Goal: Task Accomplishment & Management: Use online tool/utility

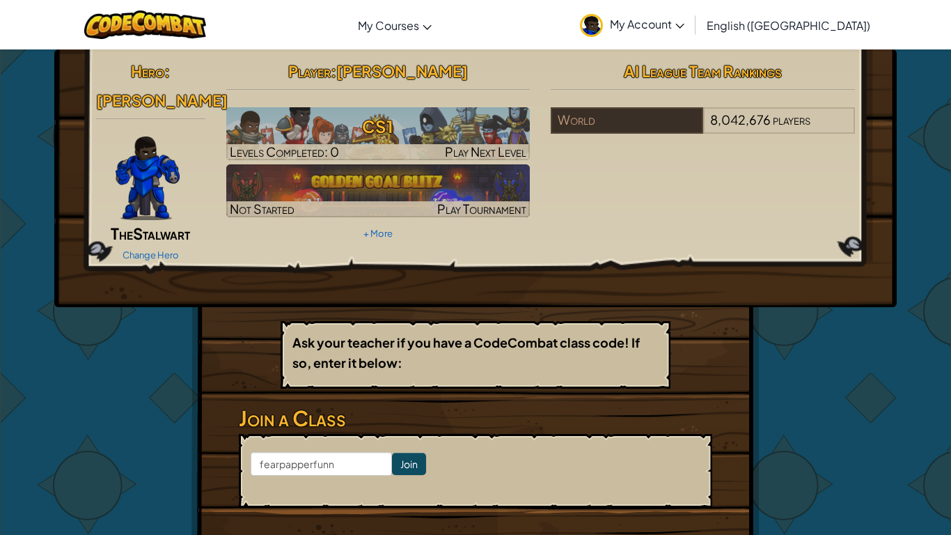
type input "fearpapperfunny"
click at [407, 453] on input "Join" at bounding box center [409, 464] width 34 height 22
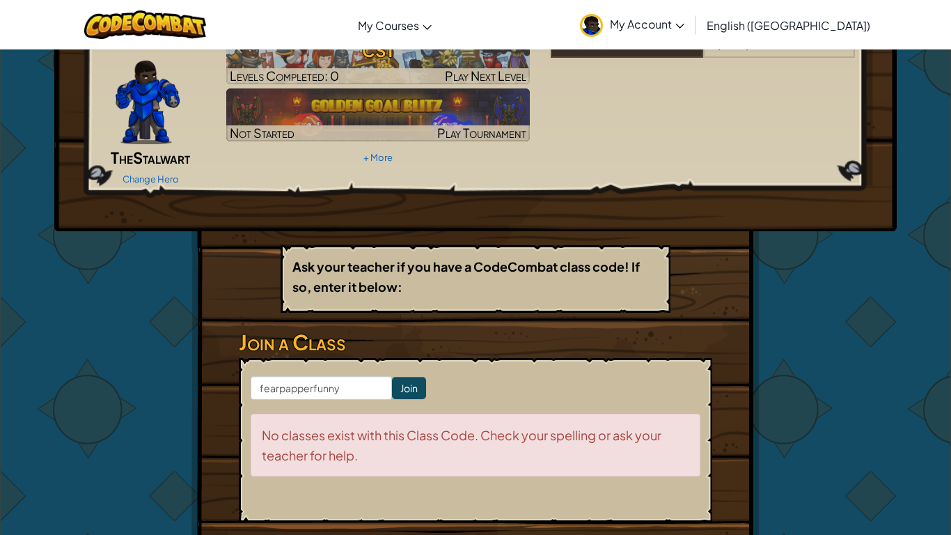
scroll to position [78, 0]
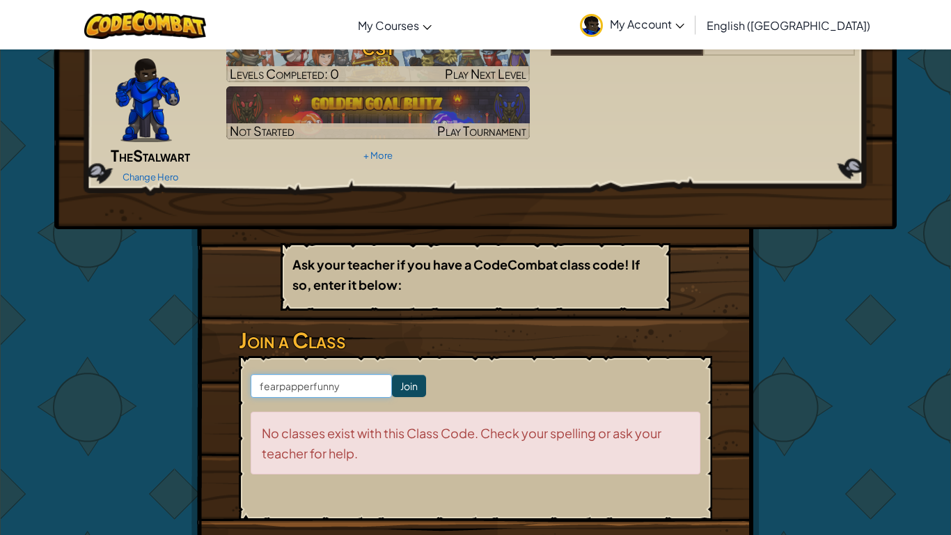
click at [356, 374] on input "fearpapperfunny" at bounding box center [321, 386] width 141 height 24
type input "f"
type input "FEARPAPPERFUNNY"
click at [417, 375] on input "Join" at bounding box center [409, 386] width 34 height 22
click at [412, 375] on input "Join" at bounding box center [409, 386] width 34 height 22
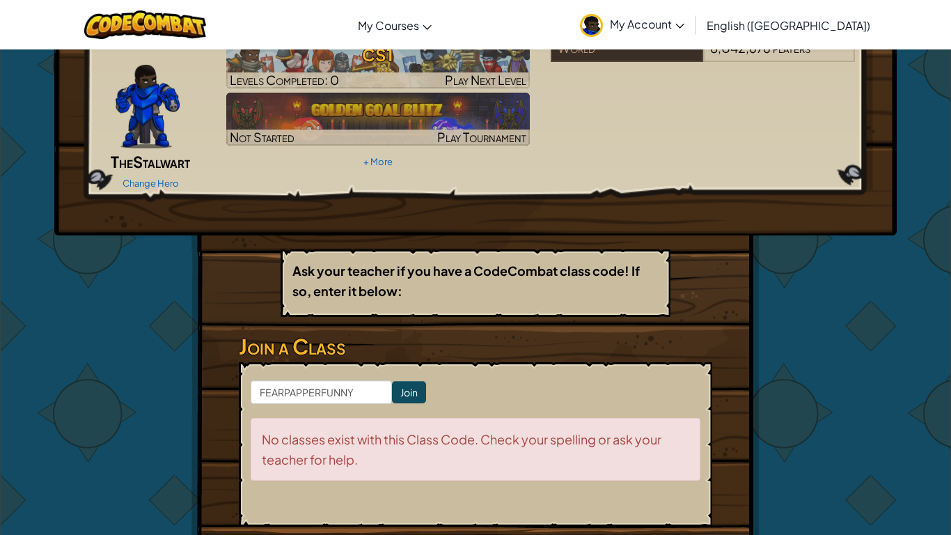
scroll to position [65, 0]
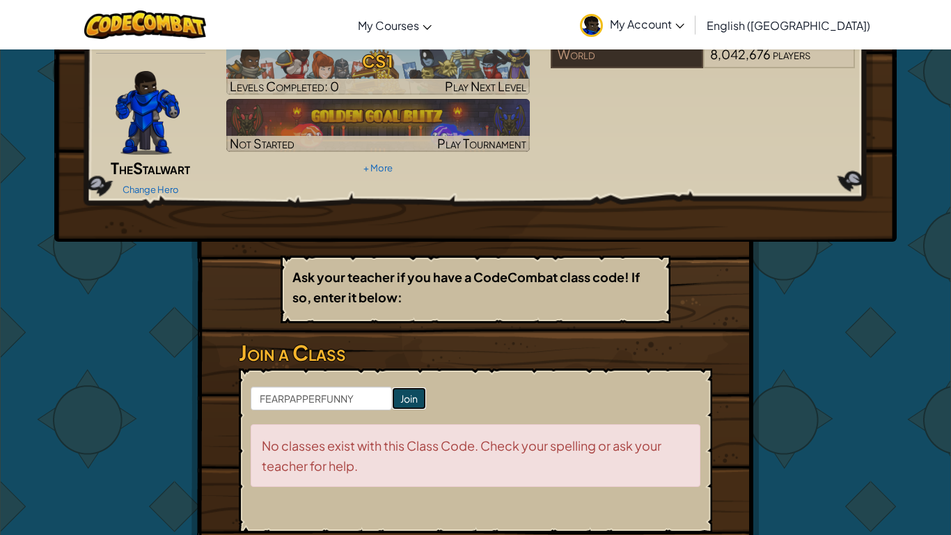
click at [401, 387] on input "Join" at bounding box center [409, 398] width 34 height 22
click at [412, 387] on input "Join" at bounding box center [409, 398] width 34 height 22
click at [409, 387] on input "Join" at bounding box center [409, 398] width 34 height 22
click at [411, 387] on input "Join" at bounding box center [409, 398] width 34 height 22
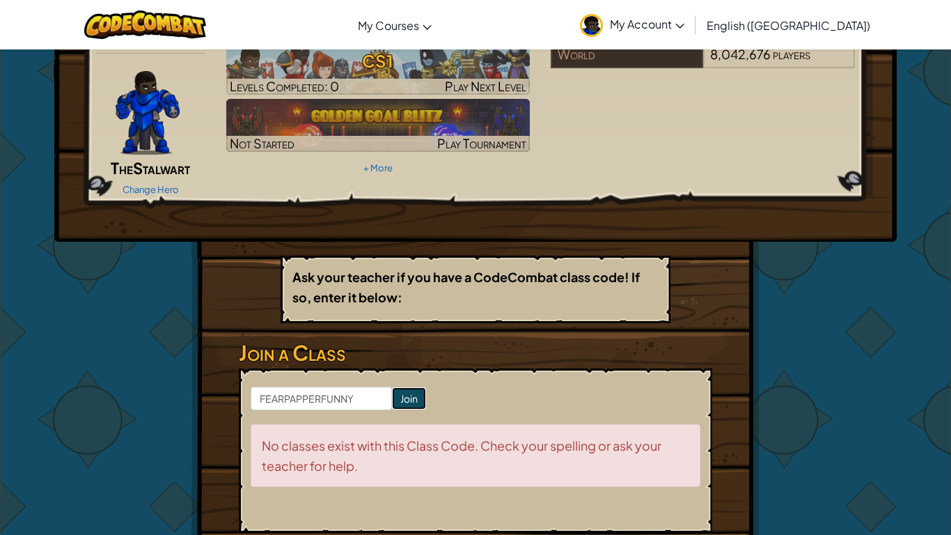
click at [411, 387] on input "Join" at bounding box center [409, 398] width 34 height 22
click at [306, 386] on input "FEARPAPPERFUNNY" at bounding box center [321, 398] width 141 height 24
type input "FEARPAPERFUNNY"
click at [409, 387] on input "Join" at bounding box center [409, 398] width 34 height 22
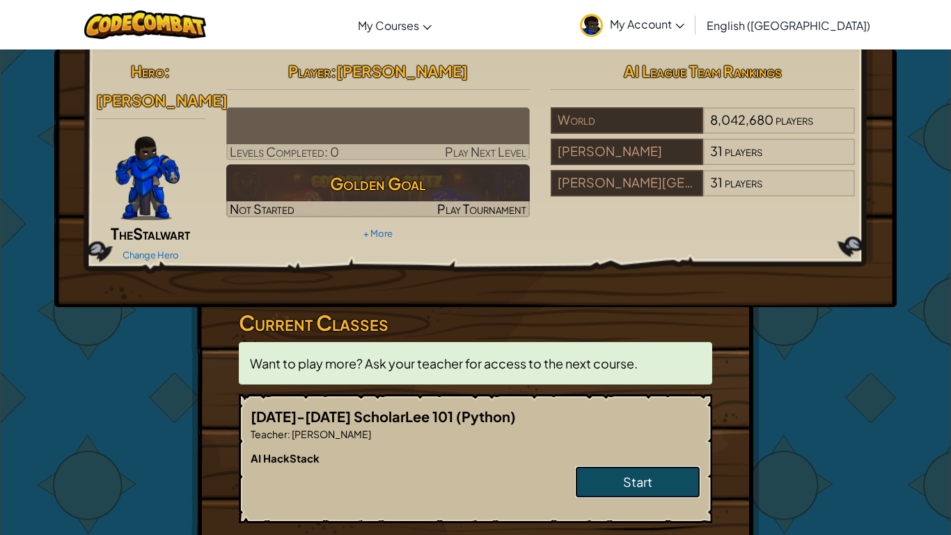
click at [599, 466] on link "Start" at bounding box center [637, 482] width 125 height 32
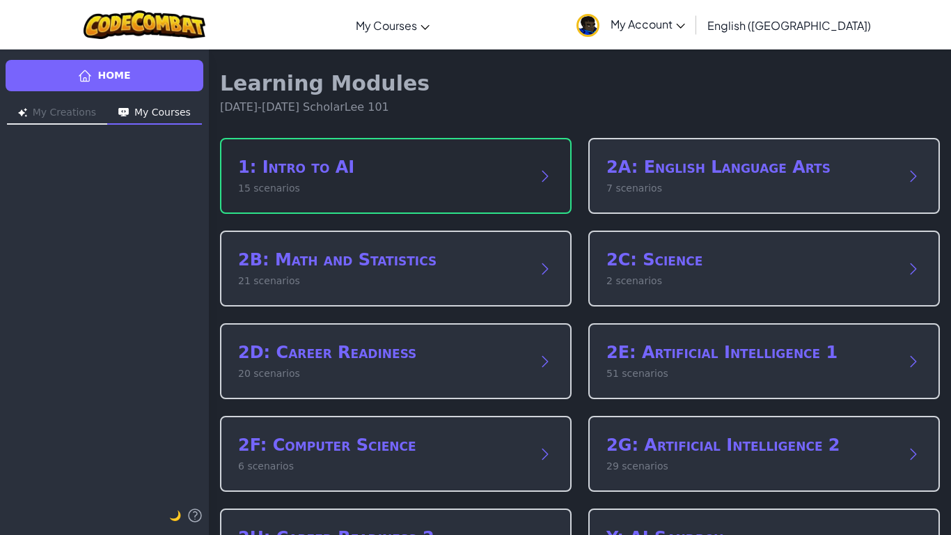
click at [531, 167] on div "1: Intro to AI 15 scenarios" at bounding box center [396, 176] width 352 height 76
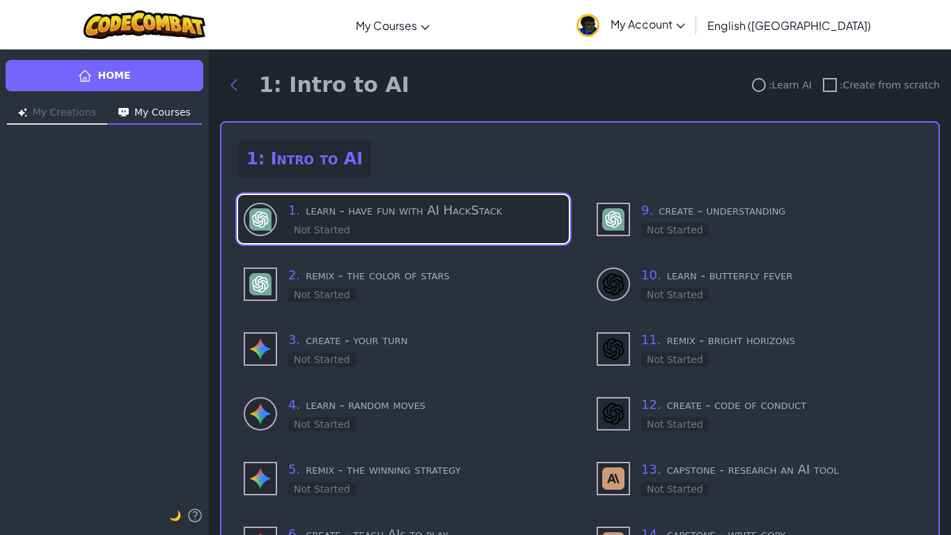
click at [461, 214] on h3 "1 . learn - have fun with AI HackStack" at bounding box center [425, 210] width 275 height 19
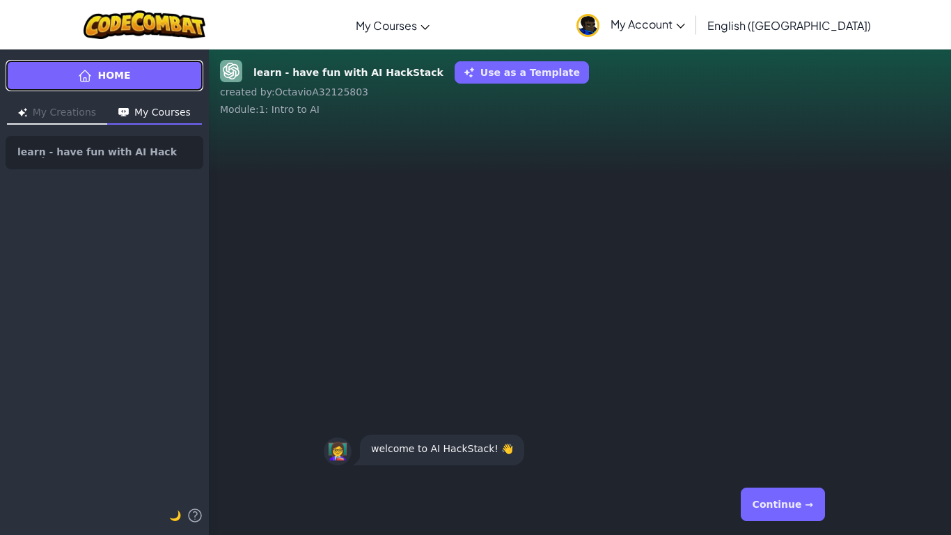
click at [65, 87] on link "Home" at bounding box center [105, 75] width 198 height 31
click at [109, 83] on link "Home" at bounding box center [105, 75] width 198 height 31
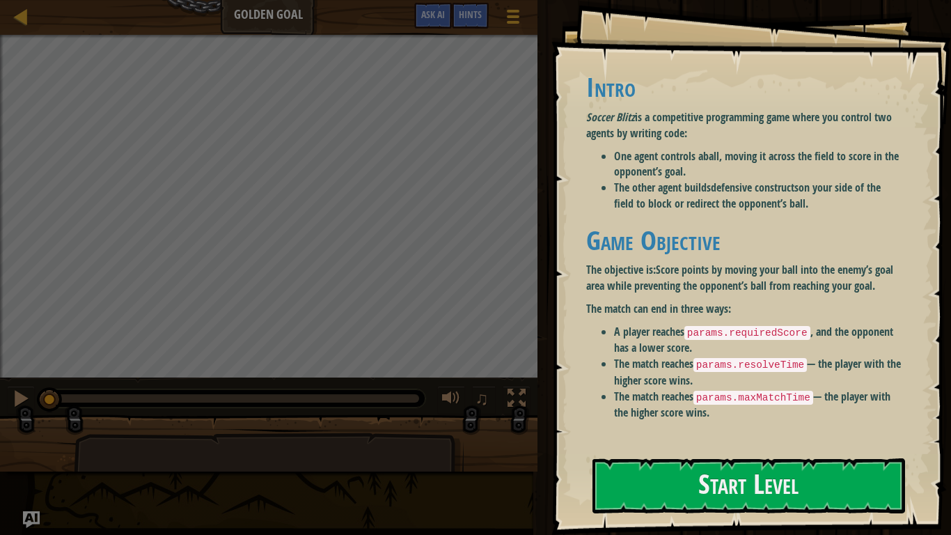
click at [773, 208] on li "The other agent builds defensive constructs on your side of the field to block …" at bounding box center [758, 196] width 288 height 32
click at [721, 488] on button "Start Level" at bounding box center [749, 485] width 313 height 55
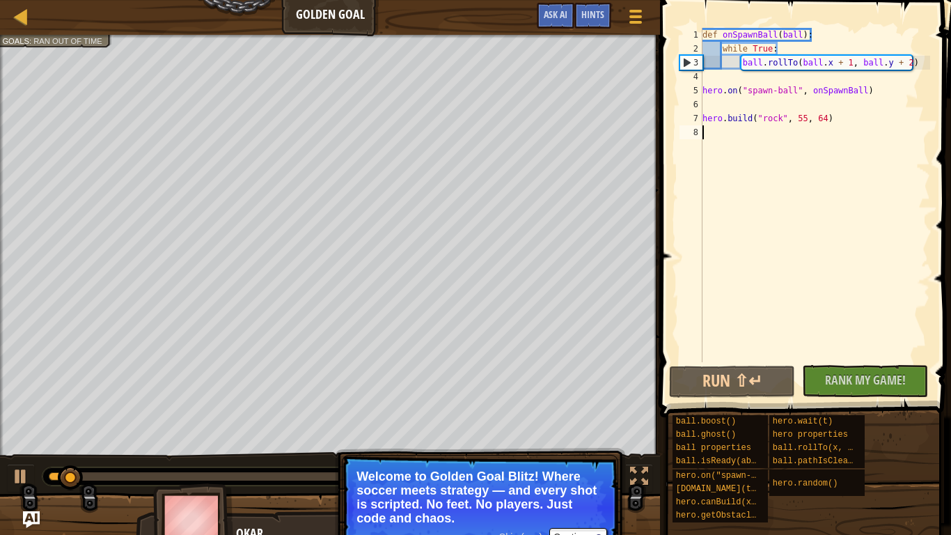
click at [510, 518] on p "Welcome to Golden Goal Blitz! Where soccer meets strategy — and every shot is s…" at bounding box center [480, 497] width 247 height 56
click at [589, 530] on button "Continue" at bounding box center [578, 537] width 58 height 18
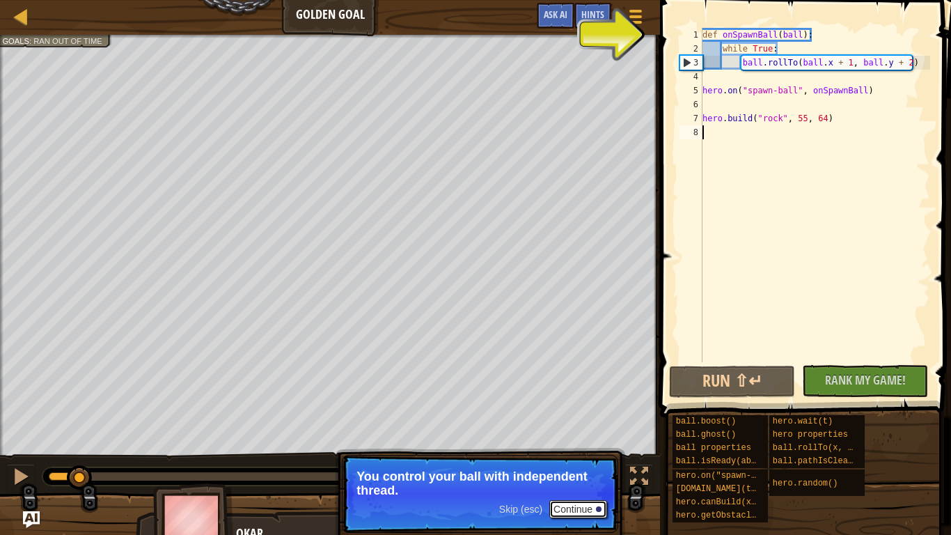
click at [561, 508] on button "Continue" at bounding box center [578, 509] width 58 height 18
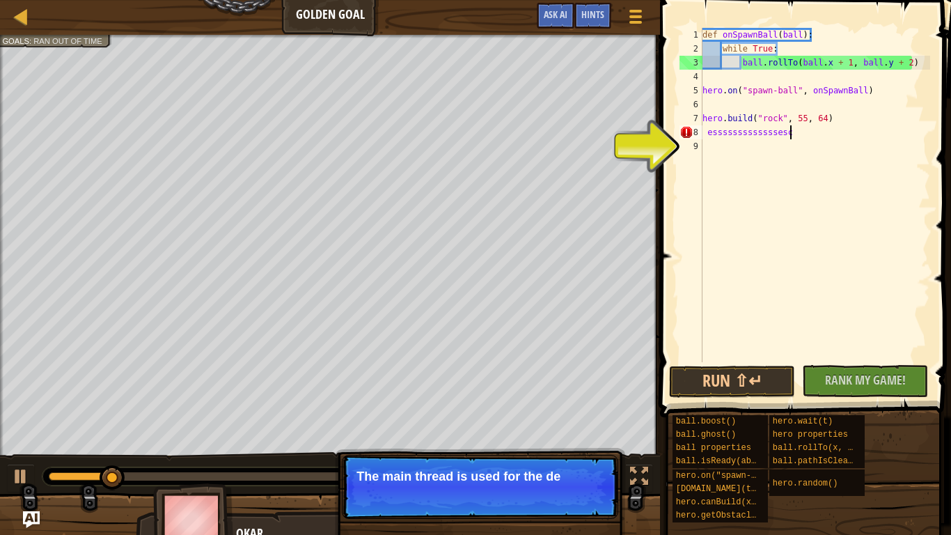
scroll to position [6, 13]
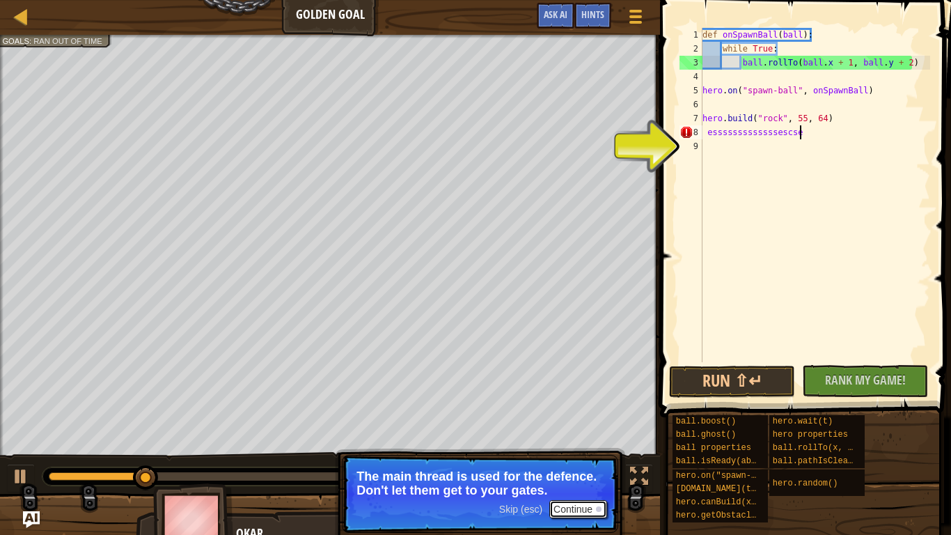
click at [558, 506] on button "Continue" at bounding box center [578, 509] width 58 height 18
click at [591, 513] on button "Continue" at bounding box center [578, 509] width 58 height 18
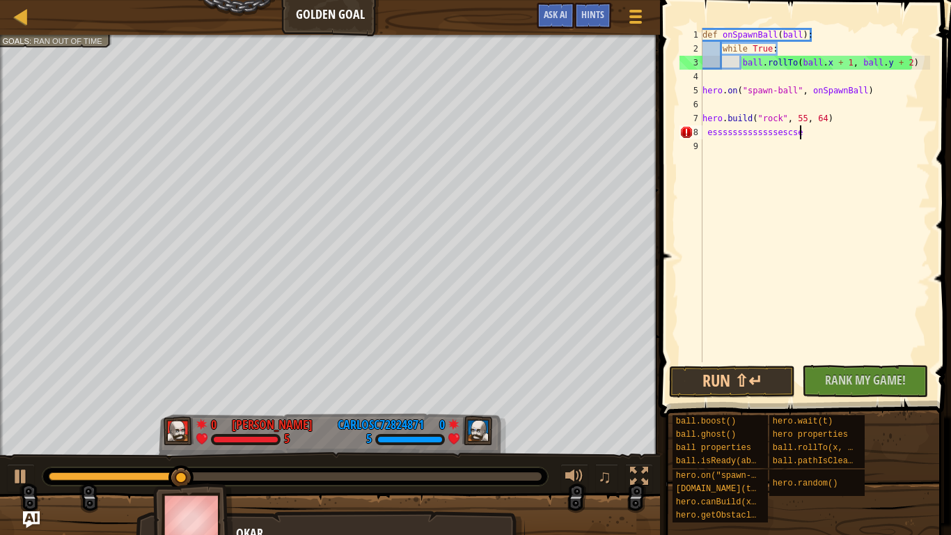
click at [591, 509] on div at bounding box center [330, 527] width 660 height 70
type textarea "e"
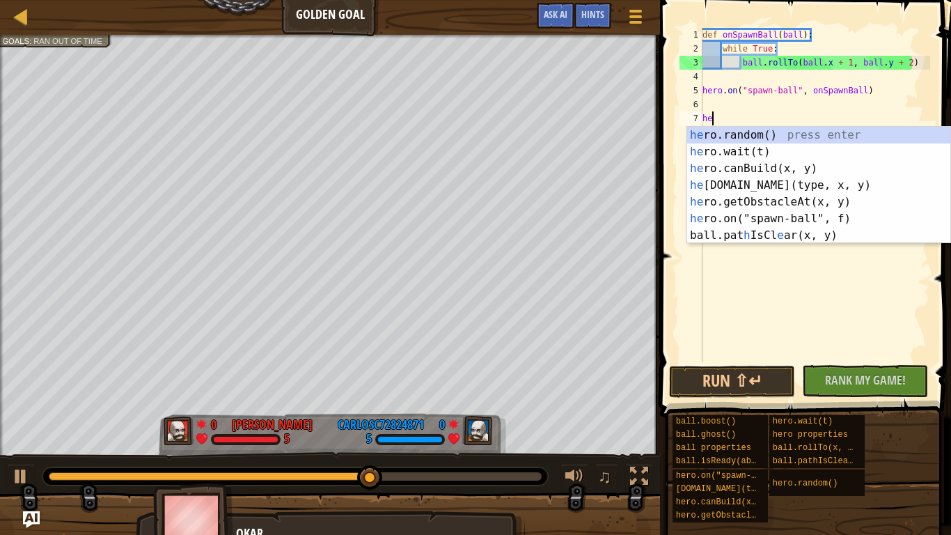
type textarea "h"
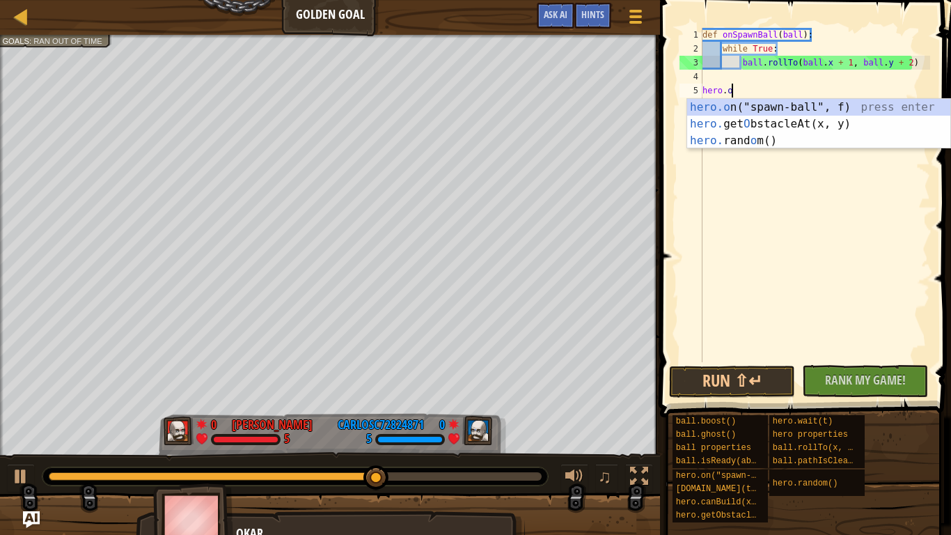
type textarea "h"
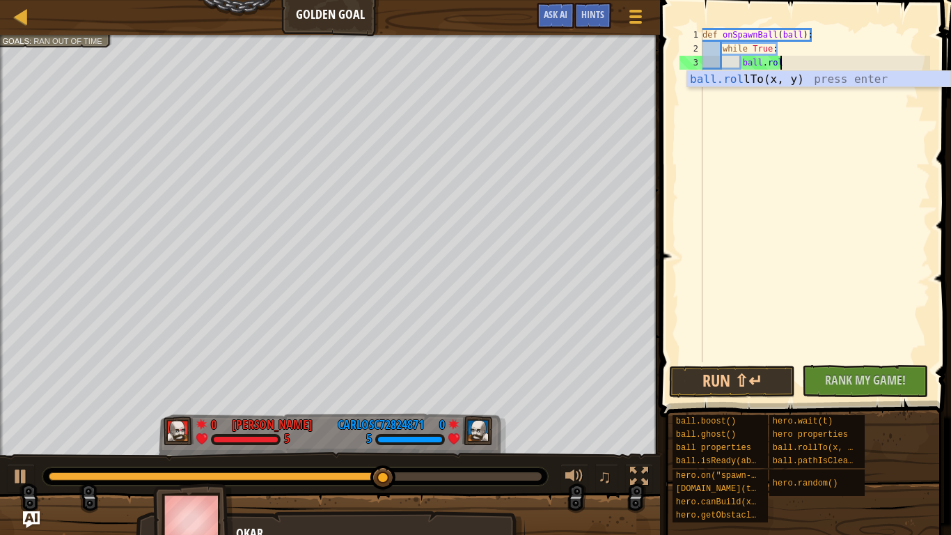
type textarea "b"
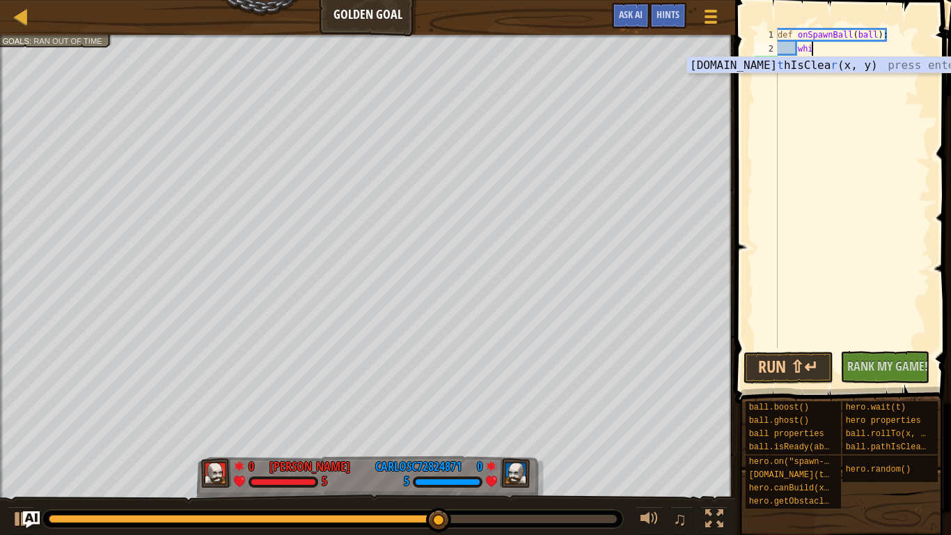
type textarea "w"
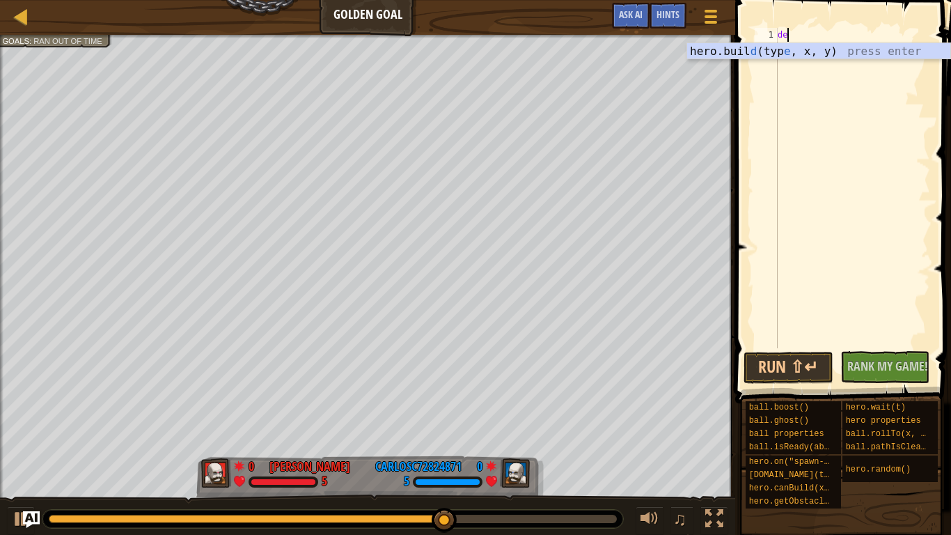
type textarea "d"
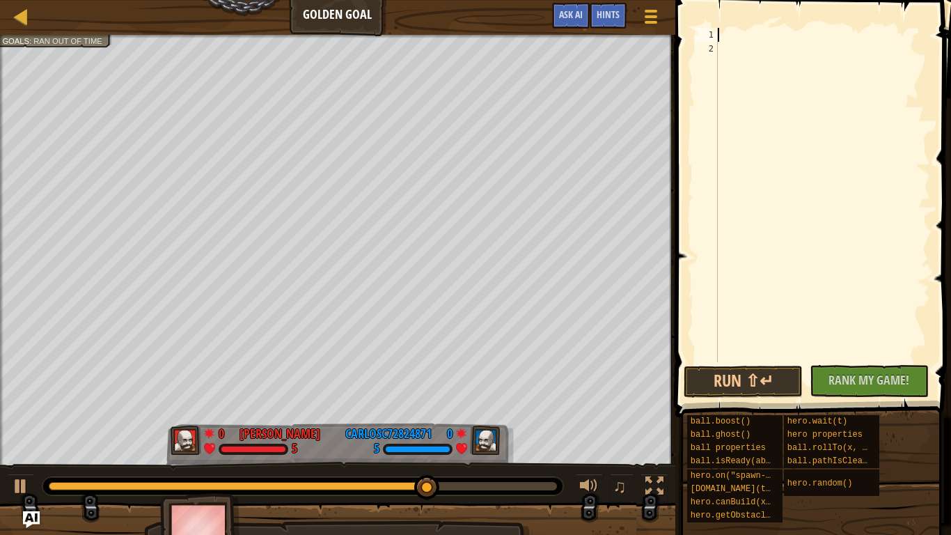
type textarea "s"
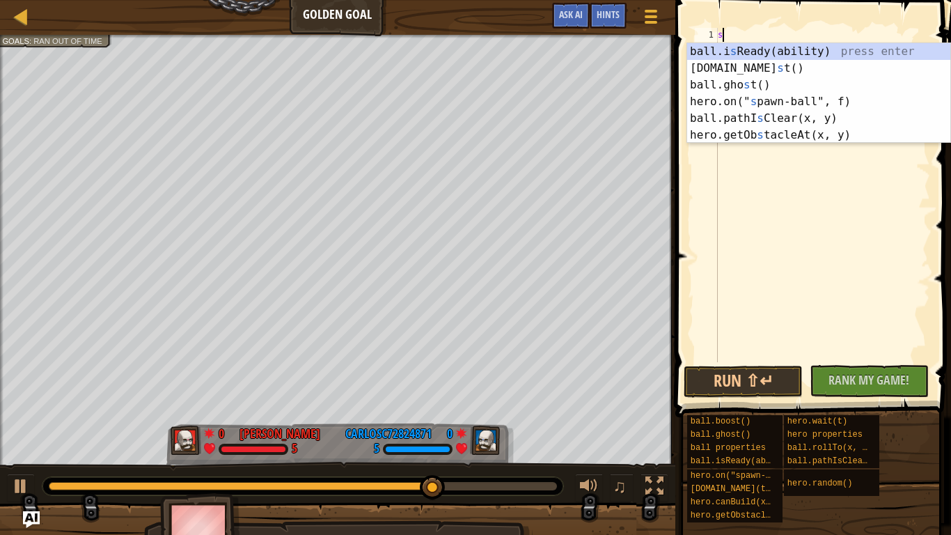
click at [753, 67] on div "ball.i s Ready(ability) press enter [DOMAIN_NAME] s t() press enter ball.gho s …" at bounding box center [818, 110] width 263 height 134
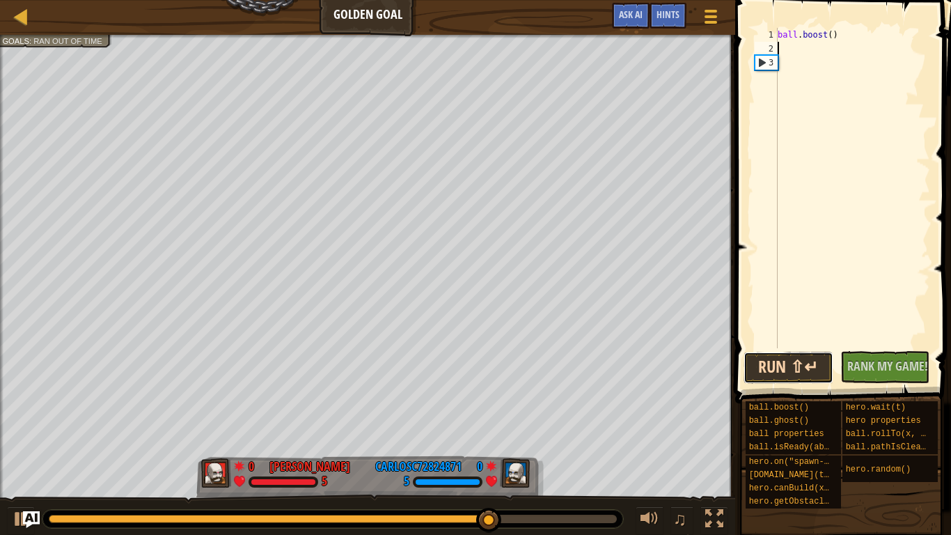
click at [792, 373] on button "Run ⇧↵" at bounding box center [789, 368] width 90 height 32
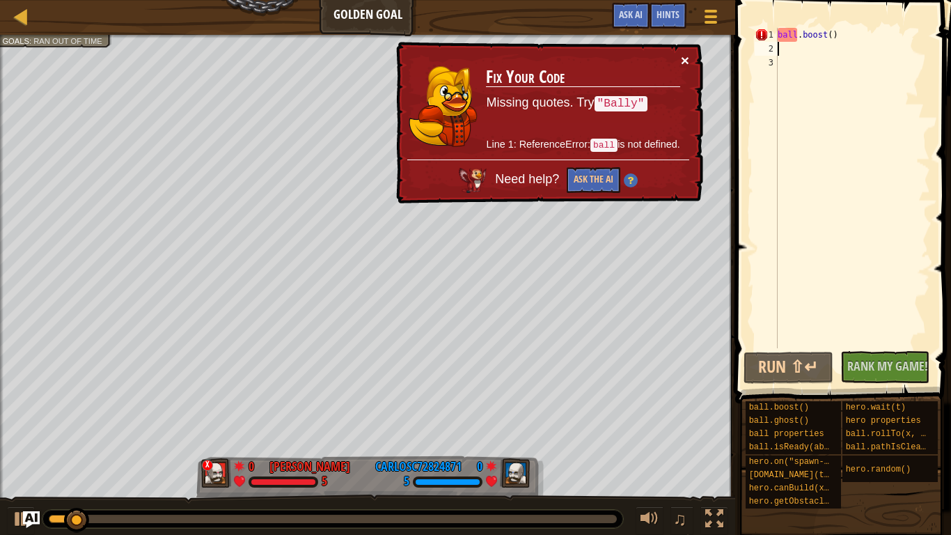
click at [684, 61] on button "×" at bounding box center [685, 60] width 8 height 15
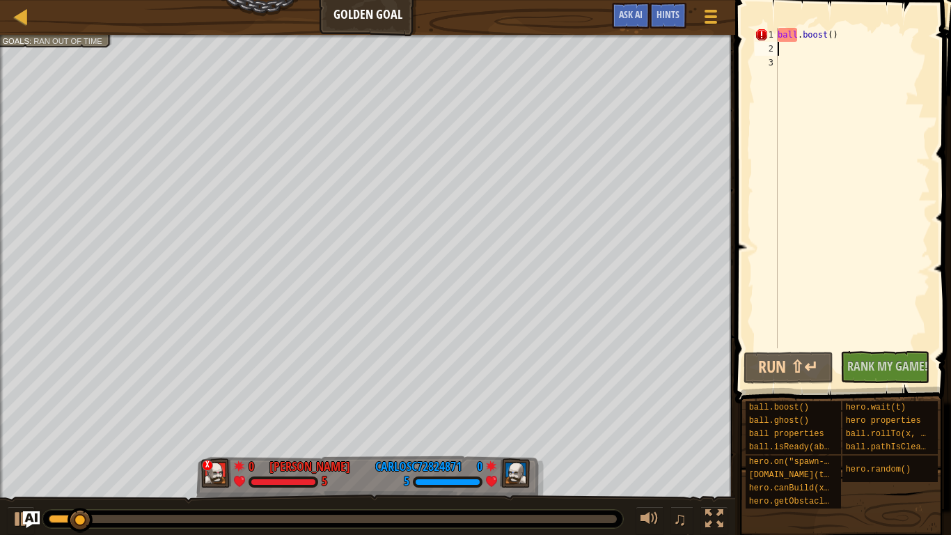
click at [815, 60] on div "ball . boost ( )" at bounding box center [852, 202] width 155 height 348
click at [825, 54] on div "ball . boost ( )" at bounding box center [852, 202] width 155 height 348
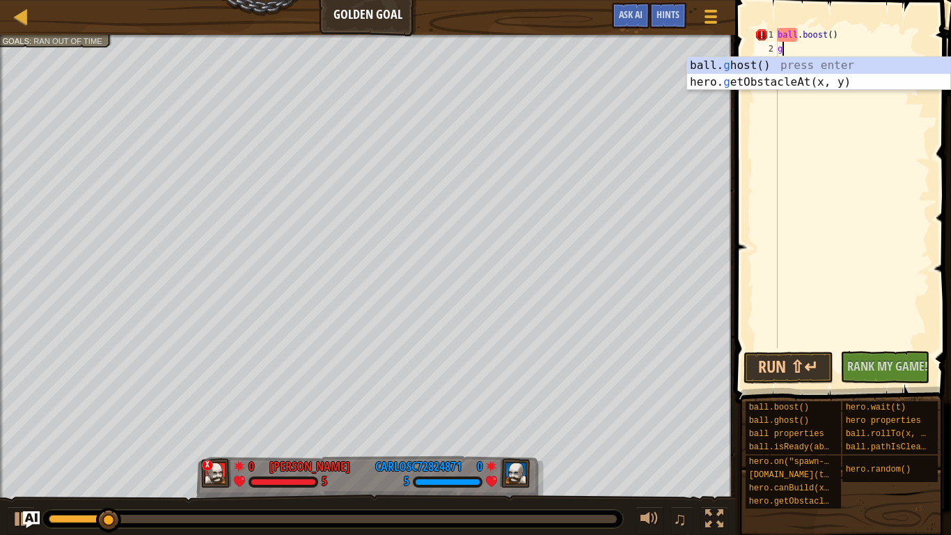
scroll to position [6, 1]
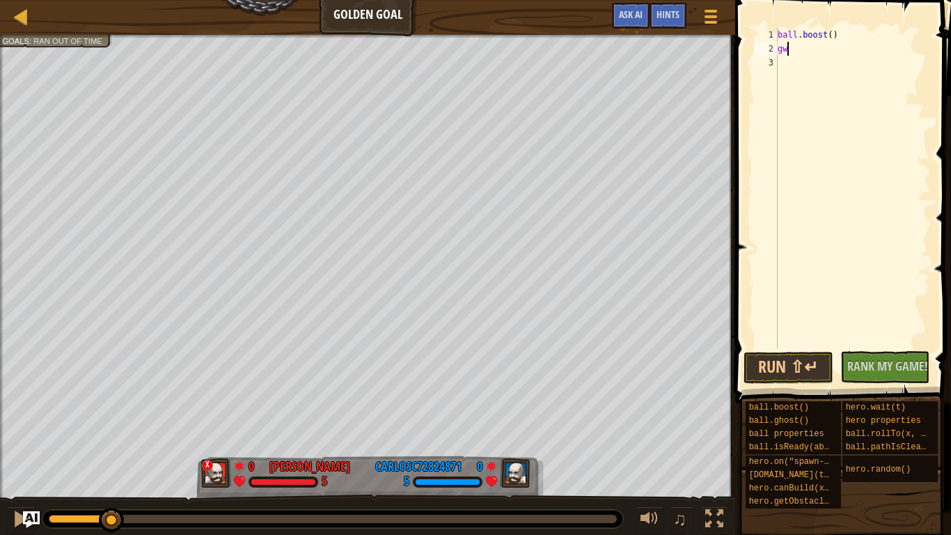
type textarea "g"
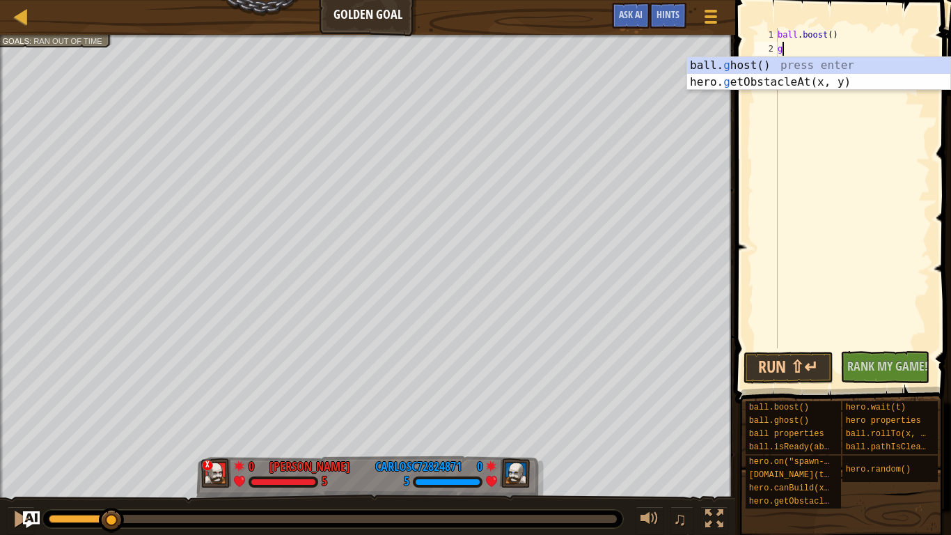
scroll to position [6, 0]
click at [742, 65] on div "ball. g host() press enter hero. g etObstacleAt(x, y) press enter" at bounding box center [818, 90] width 263 height 67
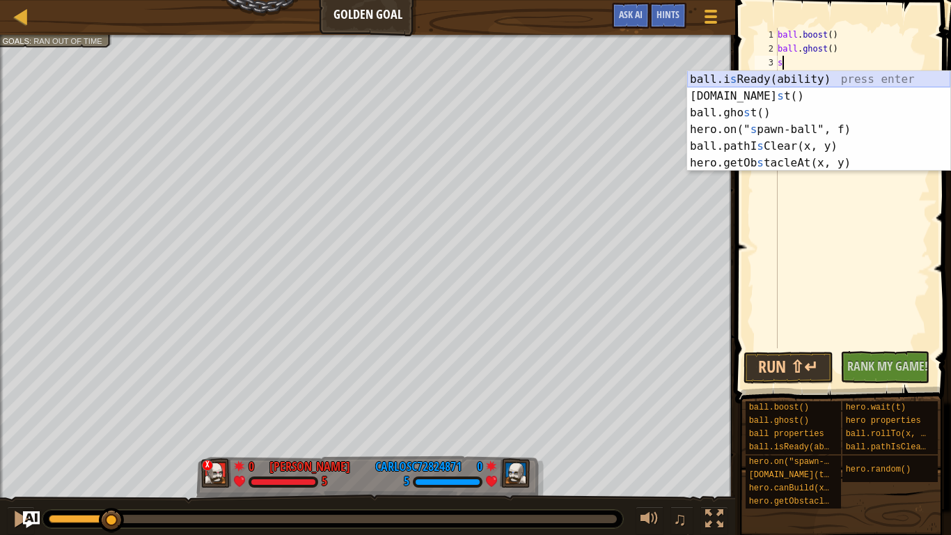
click at [769, 81] on div "ball.i s Ready(ability) press enter [DOMAIN_NAME] s t() press enter ball.gho s …" at bounding box center [818, 138] width 263 height 134
type textarea "ball.isReady("boost")"
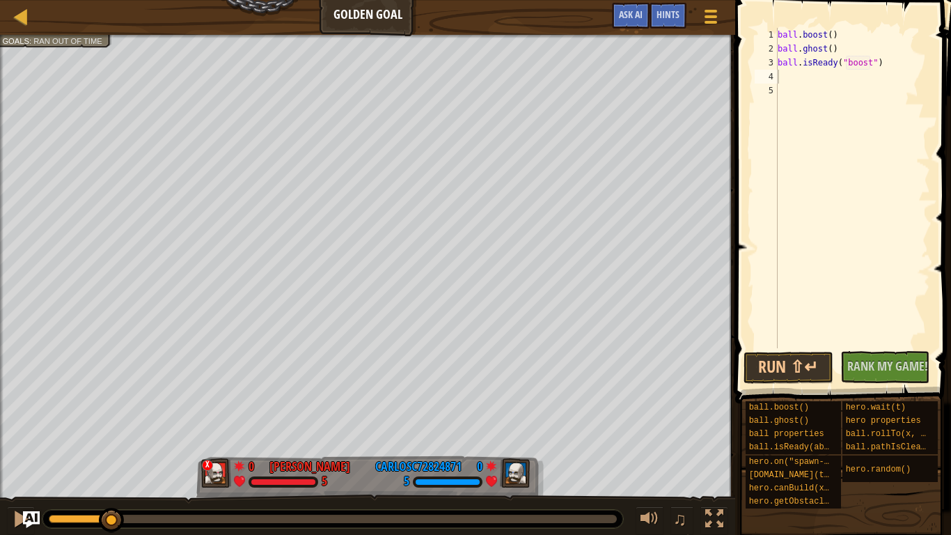
click at [779, 385] on span at bounding box center [844, 182] width 227 height 444
click at [776, 373] on button "Run ⇧↵" at bounding box center [789, 368] width 90 height 32
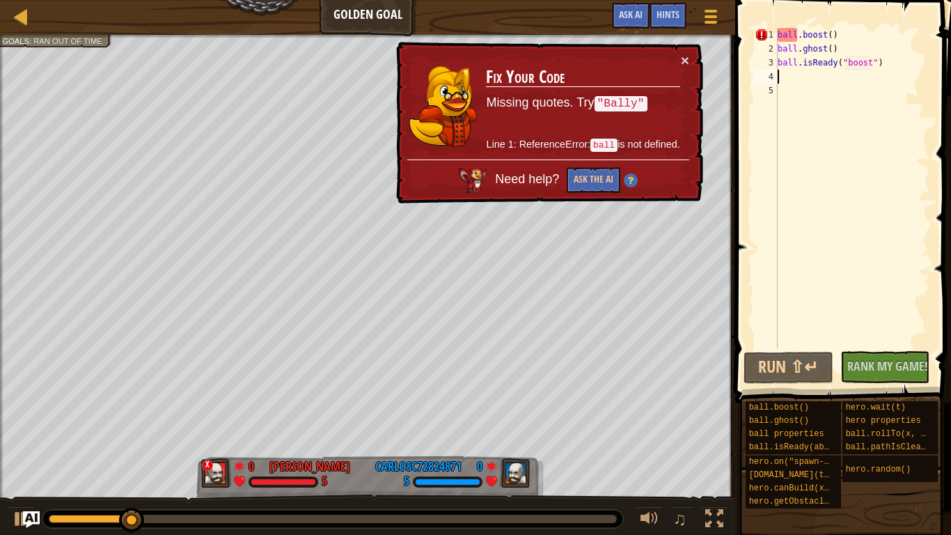
click at [828, 38] on div "ball . boost ( ) ball . ghost ( ) ball . isReady ( "boost" )" at bounding box center [852, 202] width 155 height 348
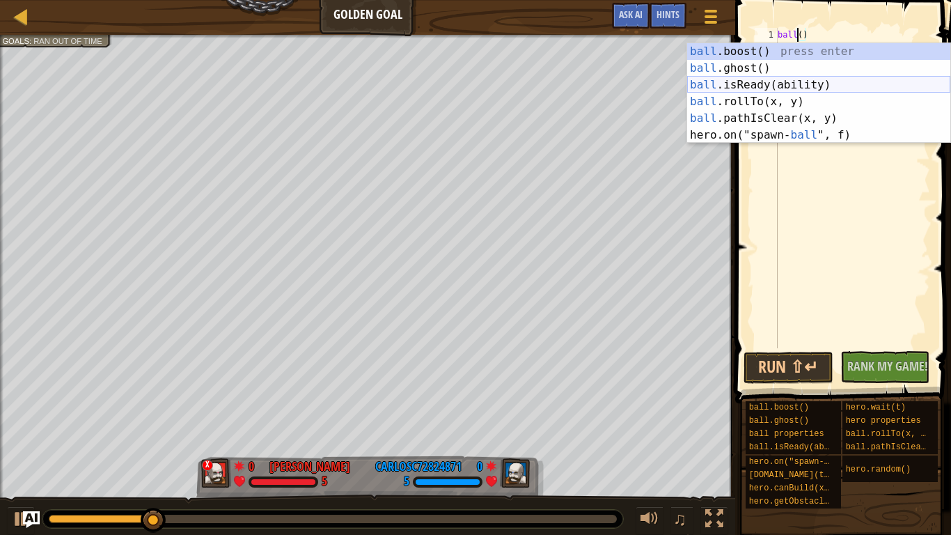
click at [763, 84] on div "ball .boost() press enter ball .ghost() press enter ball .isReady(ability) pres…" at bounding box center [818, 110] width 263 height 134
type textarea "ball.isReady("boost")"
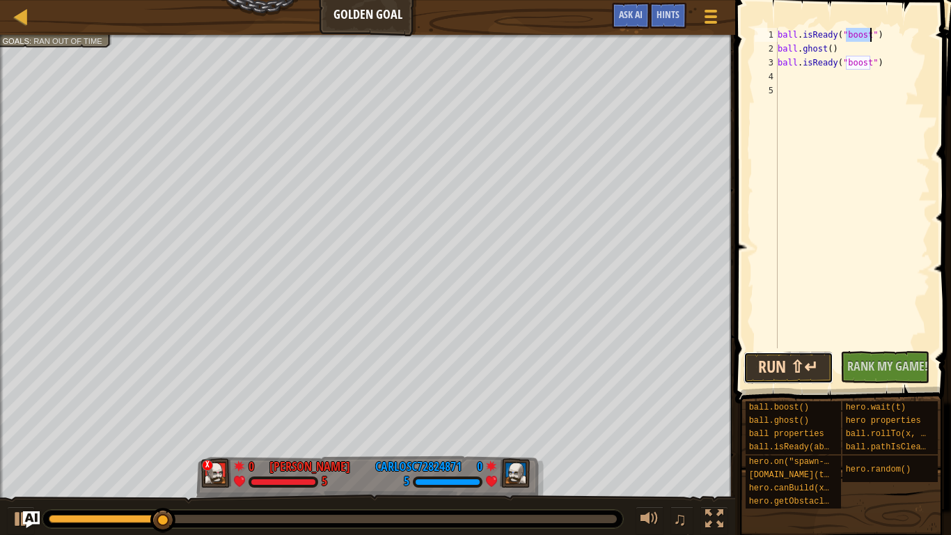
click at [820, 360] on button "Run ⇧↵" at bounding box center [789, 368] width 90 height 32
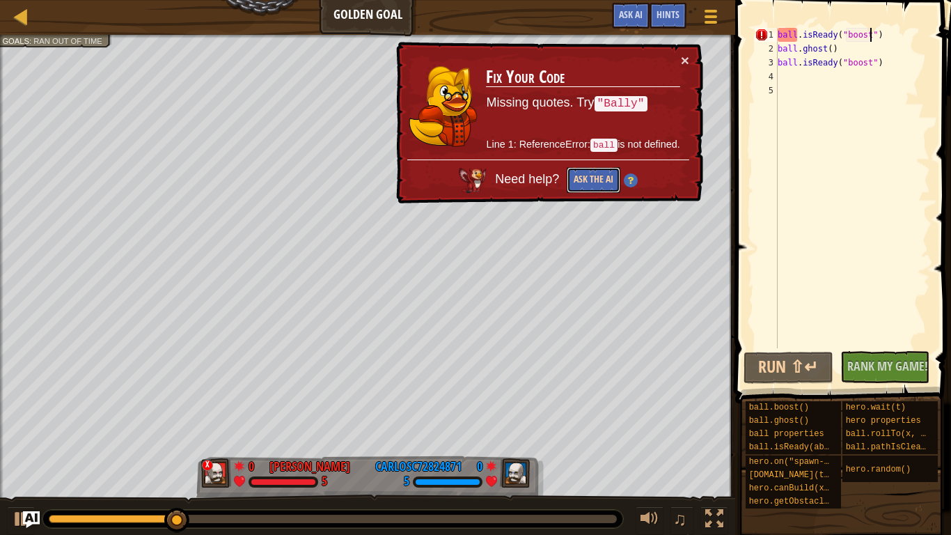
click at [593, 173] on button "Ask the AI" at bounding box center [594, 180] width 54 height 26
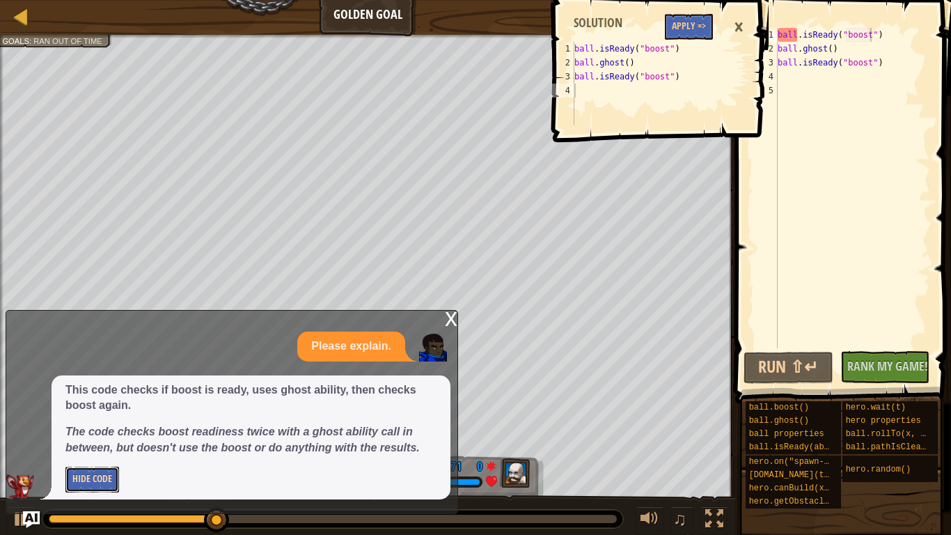
click at [94, 482] on button "Hide Code" at bounding box center [92, 480] width 54 height 26
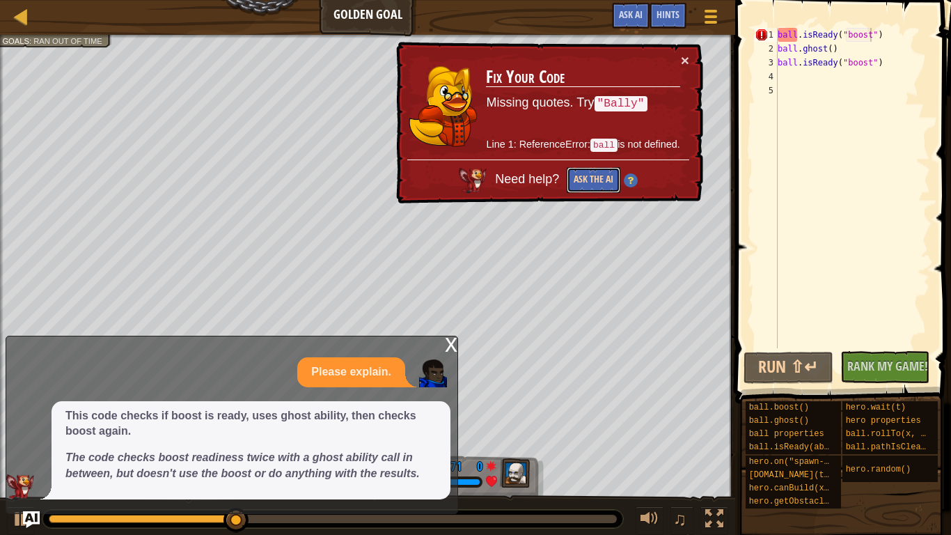
click at [588, 181] on button "Ask the AI" at bounding box center [594, 180] width 54 height 26
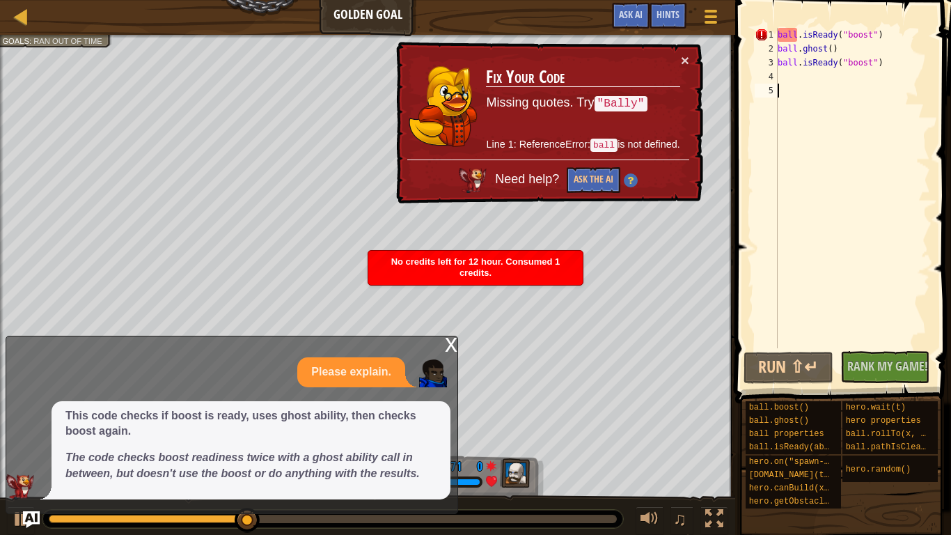
click at [822, 123] on div "ball . isReady ( "boost" ) ball . ghost ( ) ball . isReady ( "boost" )" at bounding box center [852, 202] width 155 height 348
click at [878, 39] on div "ball . isReady ( "boost" ) ball . ghost ( ) ball . isReady ( "boost" )" at bounding box center [852, 202] width 155 height 348
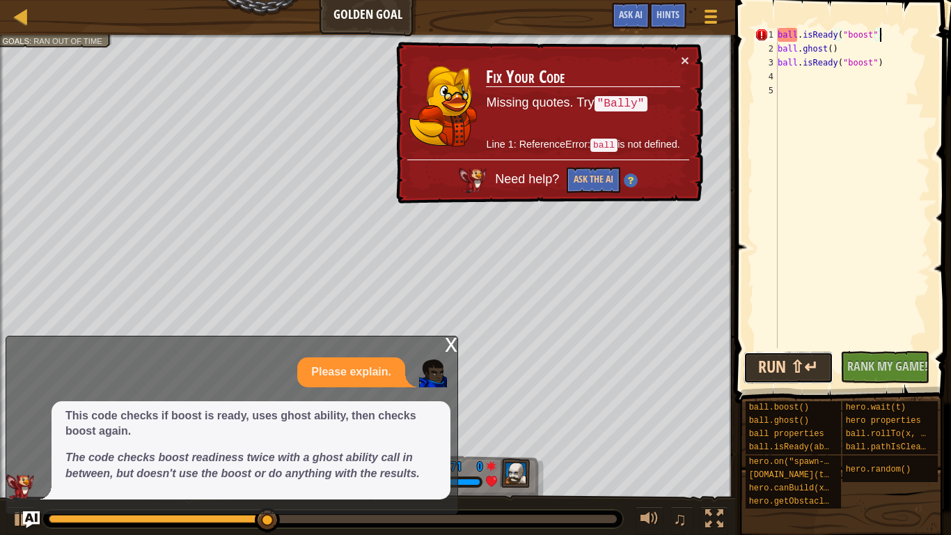
click at [825, 370] on button "Run ⇧↵" at bounding box center [789, 368] width 90 height 32
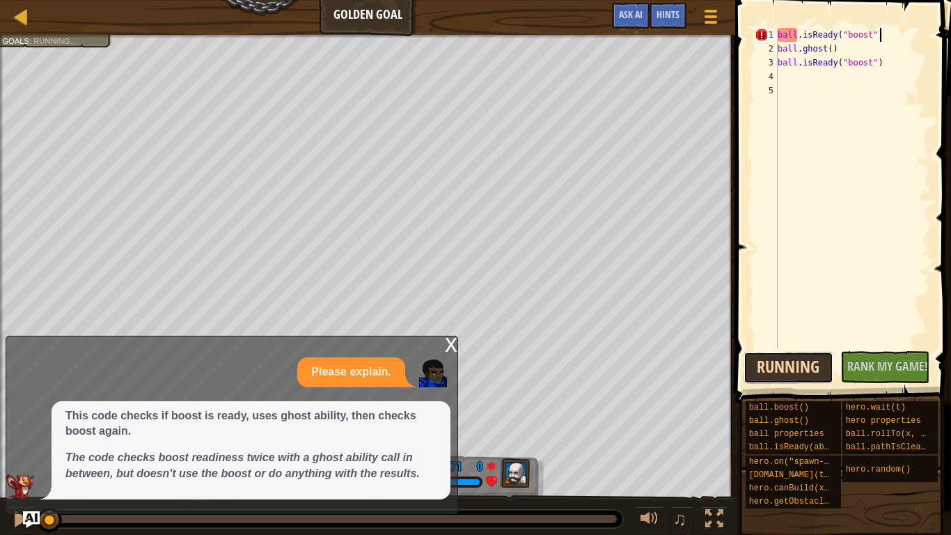
click at [825, 370] on button "Running" at bounding box center [789, 368] width 90 height 32
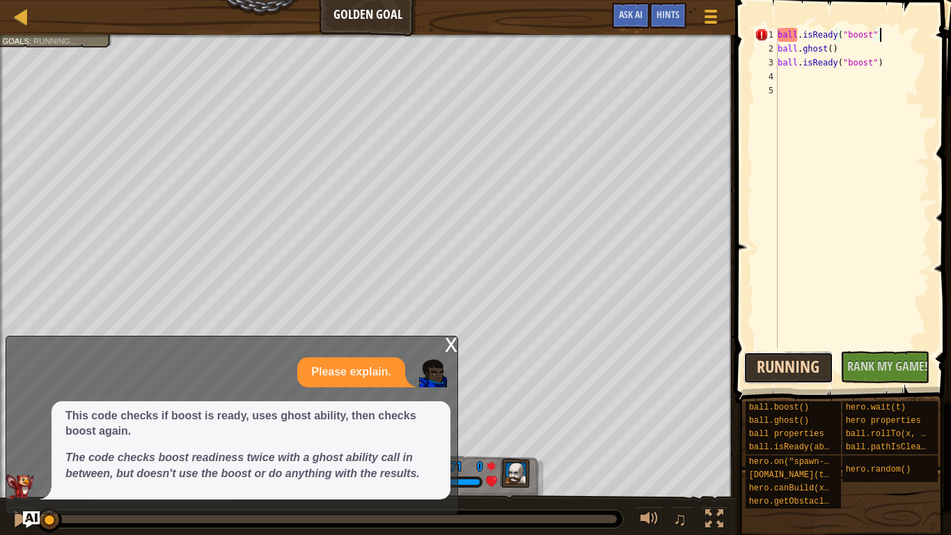
click at [825, 370] on button "Running" at bounding box center [789, 368] width 90 height 32
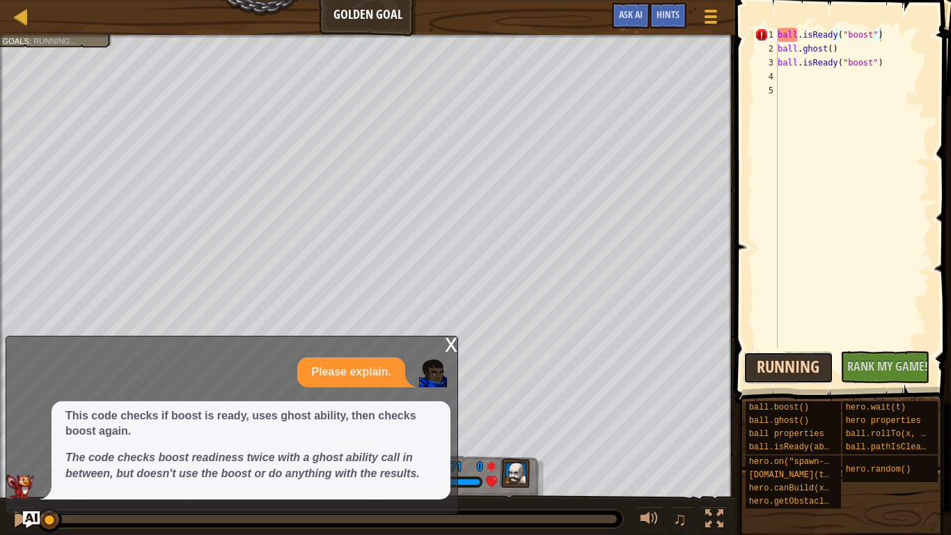
click at [825, 370] on button "Running" at bounding box center [789, 368] width 90 height 32
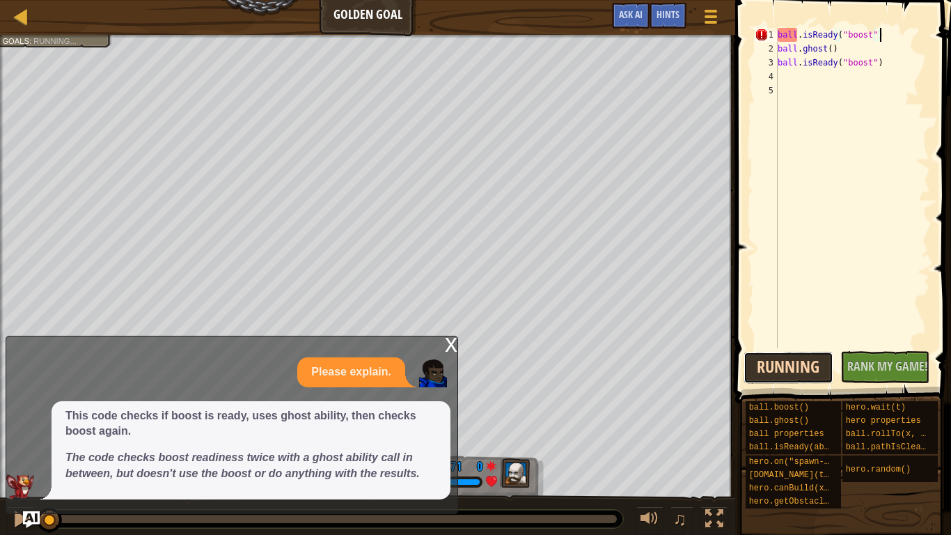
click at [825, 370] on button "Running" at bounding box center [789, 368] width 90 height 32
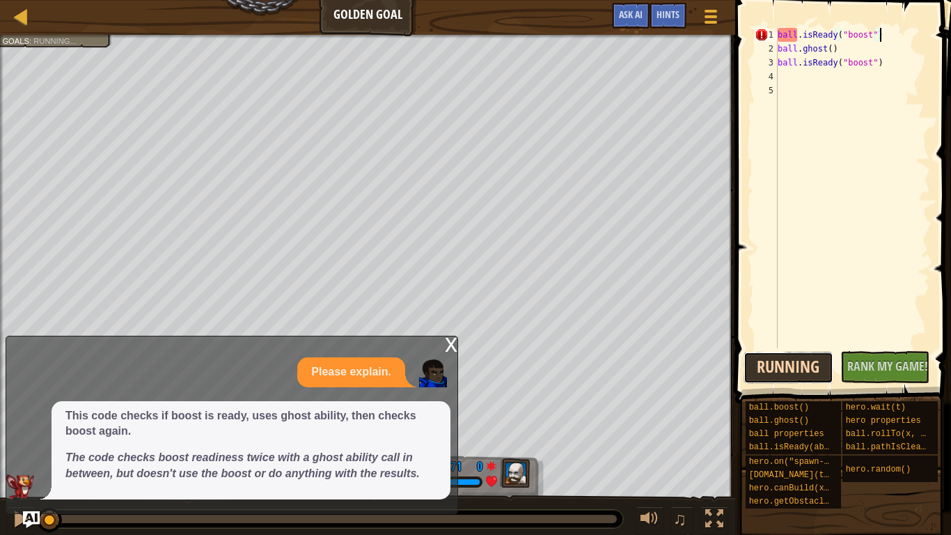
click at [825, 370] on button "Running" at bounding box center [789, 368] width 90 height 32
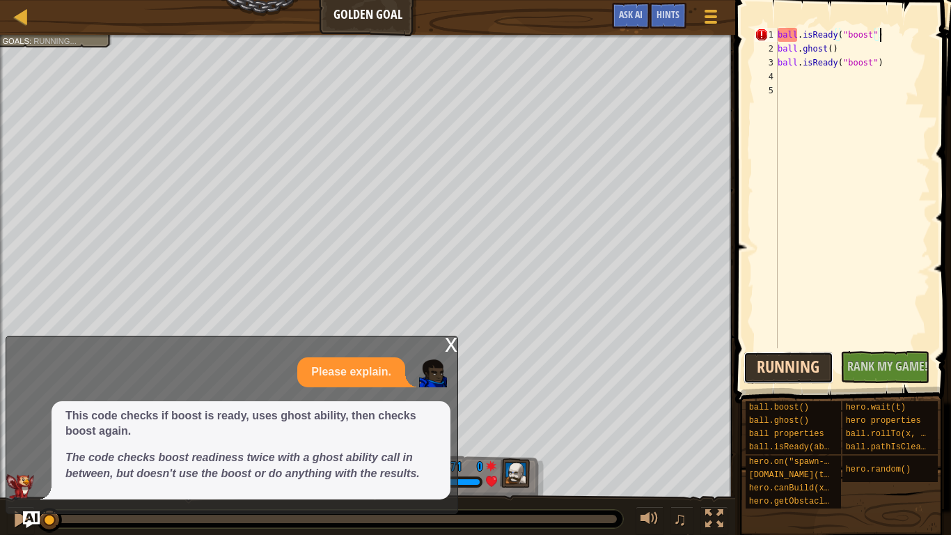
click at [825, 370] on button "Running" at bounding box center [789, 368] width 90 height 32
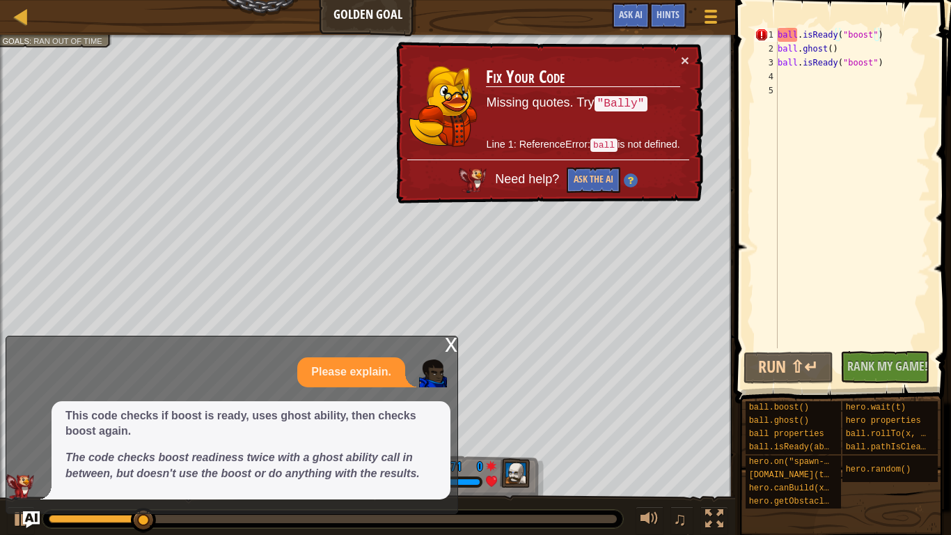
click at [611, 104] on code ""Bally"" at bounding box center [621, 103] width 53 height 15
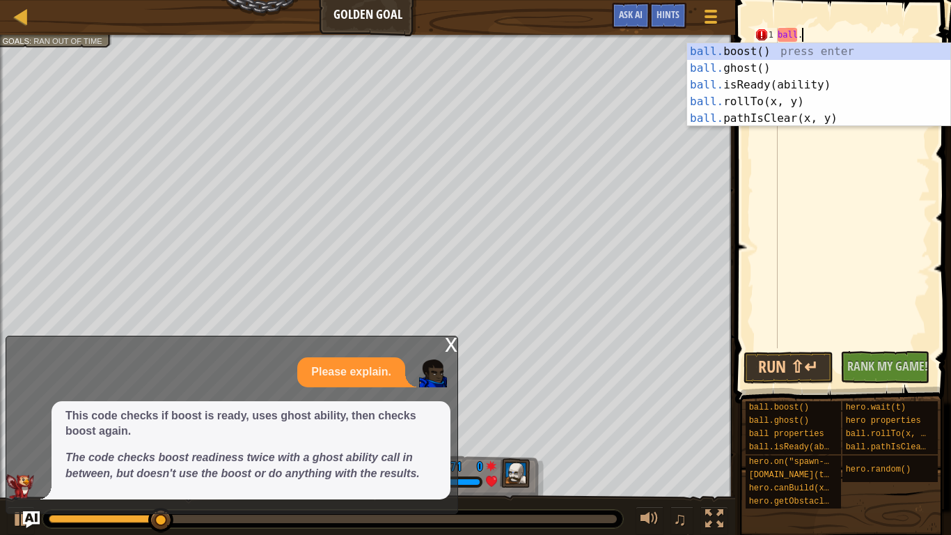
type textarea "b"
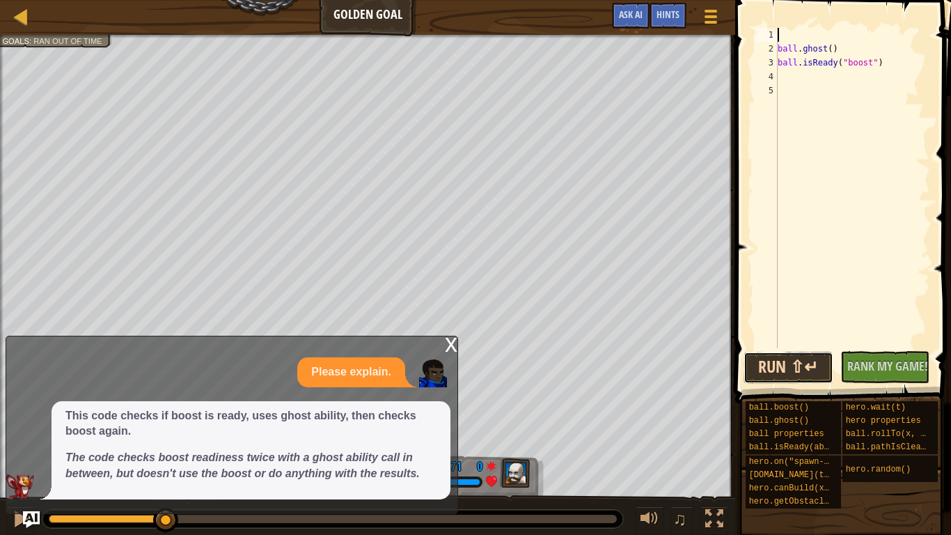
click at [828, 368] on button "Run ⇧↵" at bounding box center [789, 368] width 90 height 32
click at [804, 378] on button "Running" at bounding box center [789, 368] width 90 height 32
click at [806, 382] on button "Running" at bounding box center [789, 368] width 90 height 32
click at [802, 378] on button "Running" at bounding box center [789, 368] width 90 height 32
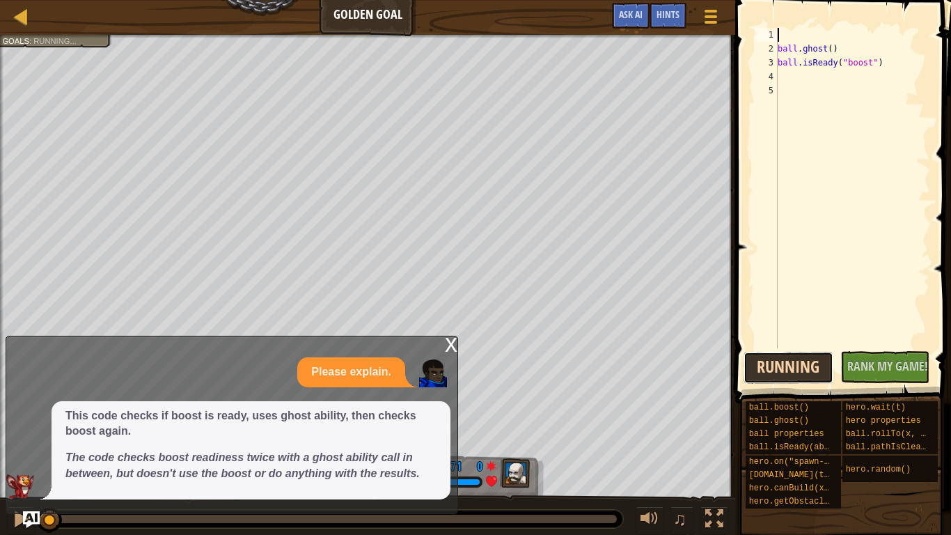
click at [795, 382] on button "Running" at bounding box center [789, 368] width 90 height 32
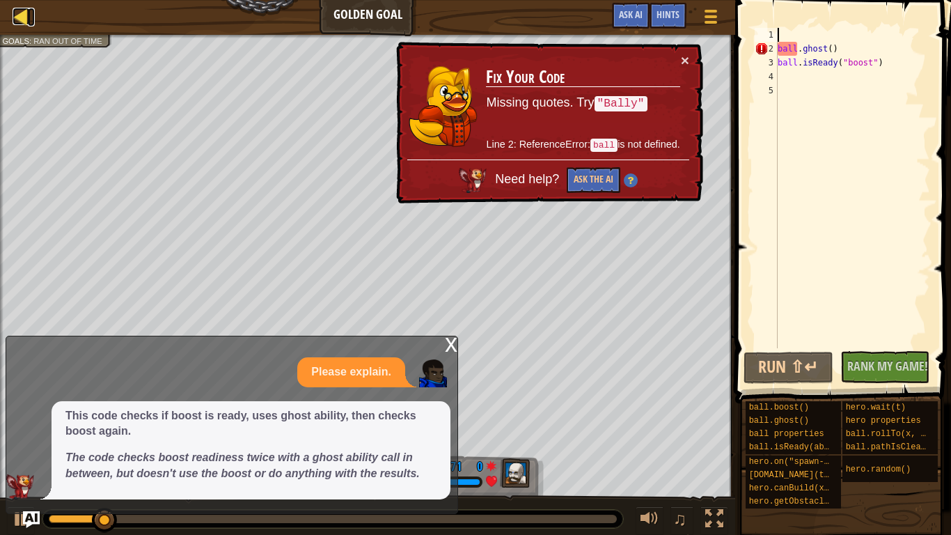
click at [24, 13] on div at bounding box center [21, 16] width 17 height 17
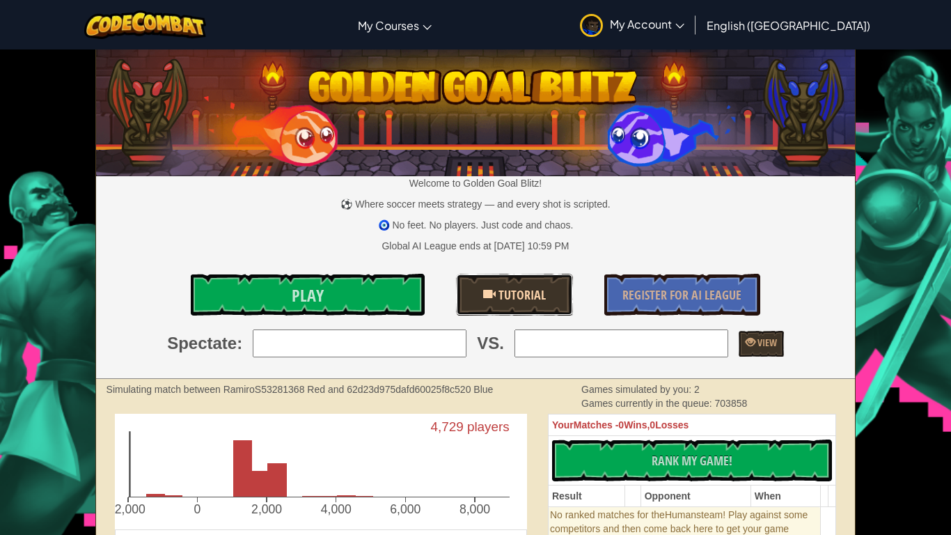
click at [536, 294] on span "Tutorial" at bounding box center [521, 294] width 50 height 17
click at [443, 416] on icon "4,729 players -2,000 0 2,000 4,000 6,000 8,000" at bounding box center [321, 469] width 412 height 110
